Goal: Transaction & Acquisition: Purchase product/service

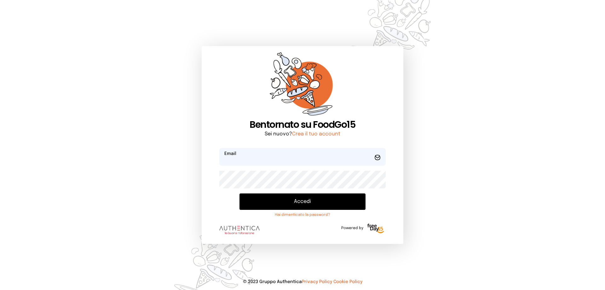
type input "**********"
click at [334, 202] on button "Accedi" at bounding box center [303, 201] width 126 height 16
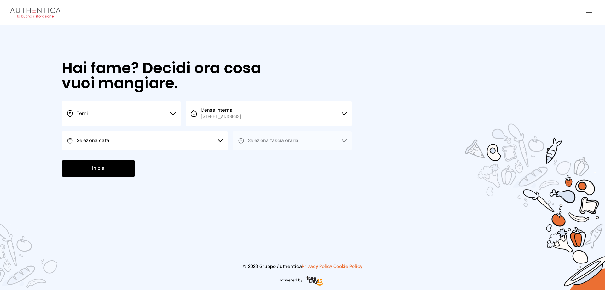
click at [127, 144] on button "Seleziona data" at bounding box center [145, 140] width 166 height 19
drag, startPoint x: 127, startPoint y: 156, endPoint x: 131, endPoint y: 156, distance: 3.8
click at [127, 156] on li "[DATE], [DATE]" at bounding box center [145, 158] width 166 height 16
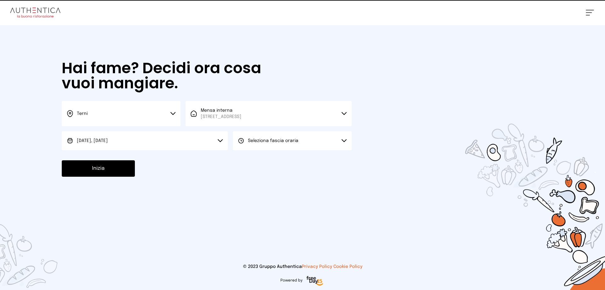
click at [248, 143] on div "Seleziona fascia oraria" at bounding box center [268, 140] width 61 height 6
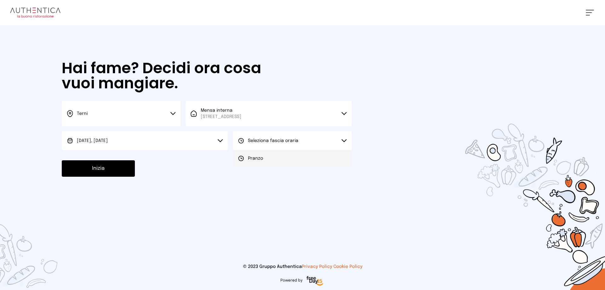
click at [256, 158] on span "Pranzo" at bounding box center [255, 158] width 15 height 6
click at [117, 164] on button "Inizia" at bounding box center [98, 168] width 73 height 16
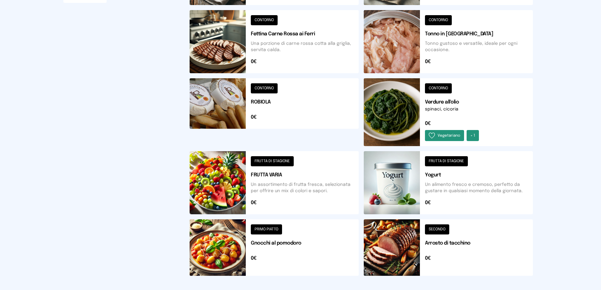
scroll to position [230, 0]
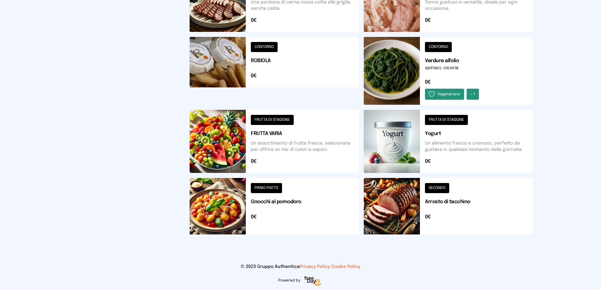
click at [405, 216] on button at bounding box center [448, 206] width 169 height 56
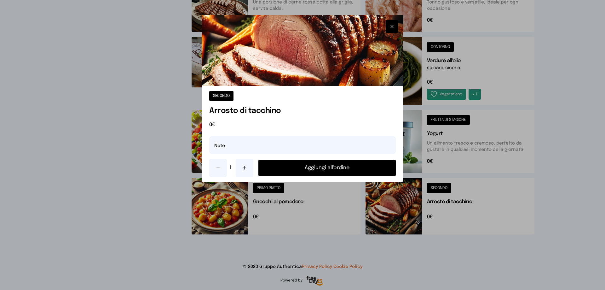
click at [352, 169] on button "Aggiungi all'ordine" at bounding box center [327, 168] width 137 height 16
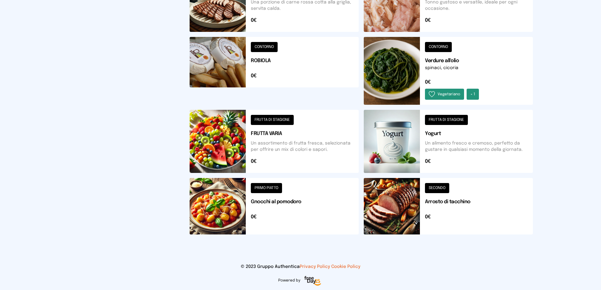
click at [393, 85] on button at bounding box center [448, 71] width 169 height 68
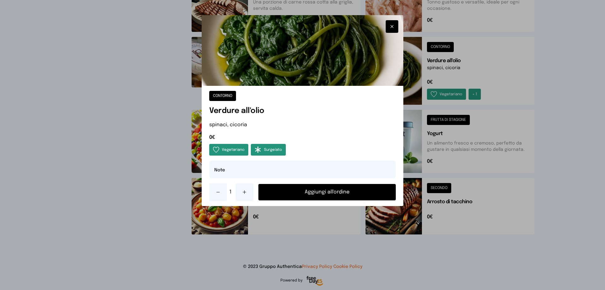
click at [347, 190] on button "Aggiungi all'ordine" at bounding box center [327, 192] width 137 height 16
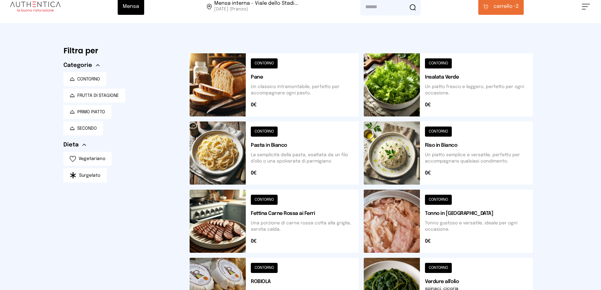
scroll to position [104, 0]
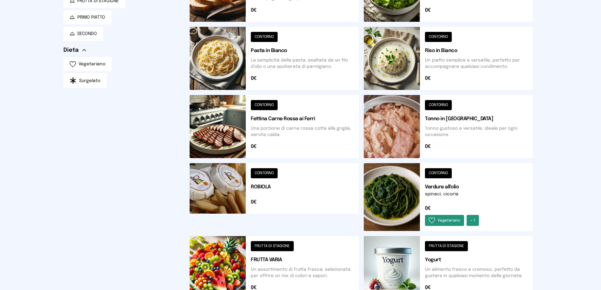
click at [222, 267] on button at bounding box center [274, 267] width 169 height 63
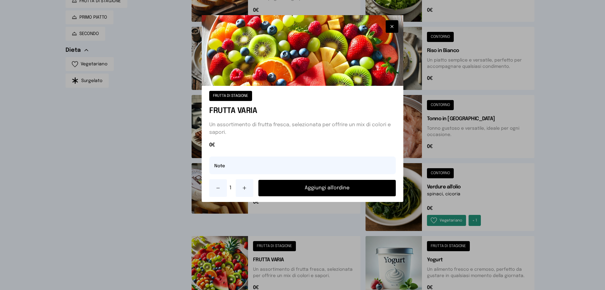
click at [245, 188] on icon at bounding box center [244, 187] width 5 height 5
click at [229, 166] on input "text" at bounding box center [302, 165] width 187 height 18
type input "**********"
click at [319, 189] on button "Aggiungi all'ordine" at bounding box center [327, 188] width 137 height 16
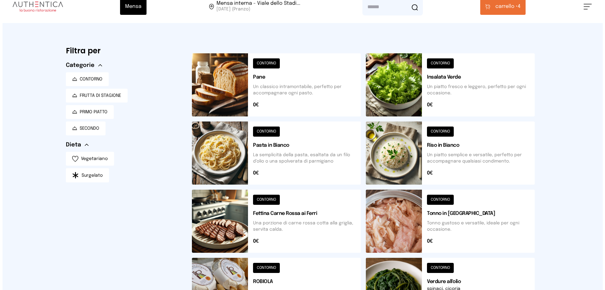
scroll to position [0, 0]
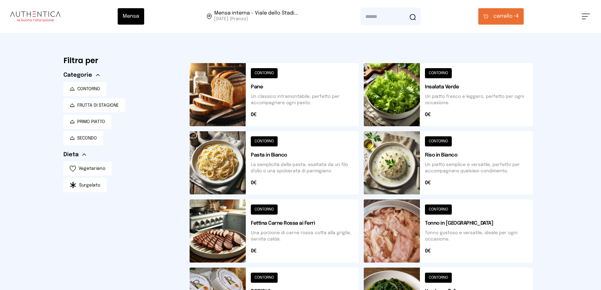
click at [504, 13] on span "carrello •" at bounding box center [504, 17] width 22 height 8
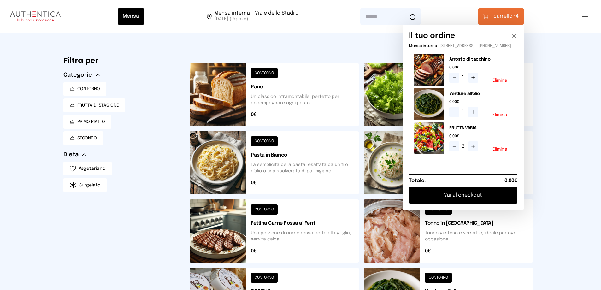
click at [468, 203] on button "Vai al checkout" at bounding box center [463, 195] width 108 height 16
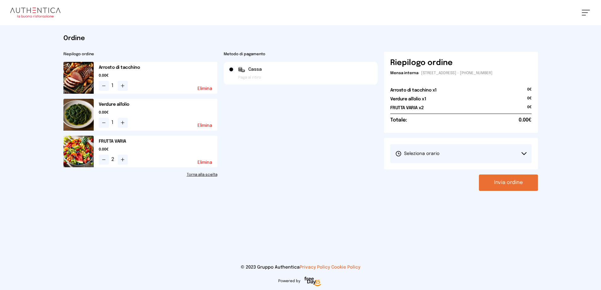
click at [522, 153] on icon at bounding box center [524, 153] width 4 height 2
click at [523, 153] on icon at bounding box center [523, 153] width 5 height 3
click at [523, 154] on icon at bounding box center [523, 153] width 5 height 3
click at [503, 172] on li "1° Turno (13:00 - 15:00)" at bounding box center [460, 171] width 141 height 16
click at [510, 182] on button "Invia ordine" at bounding box center [508, 182] width 59 height 16
